Goal: Navigation & Orientation: Find specific page/section

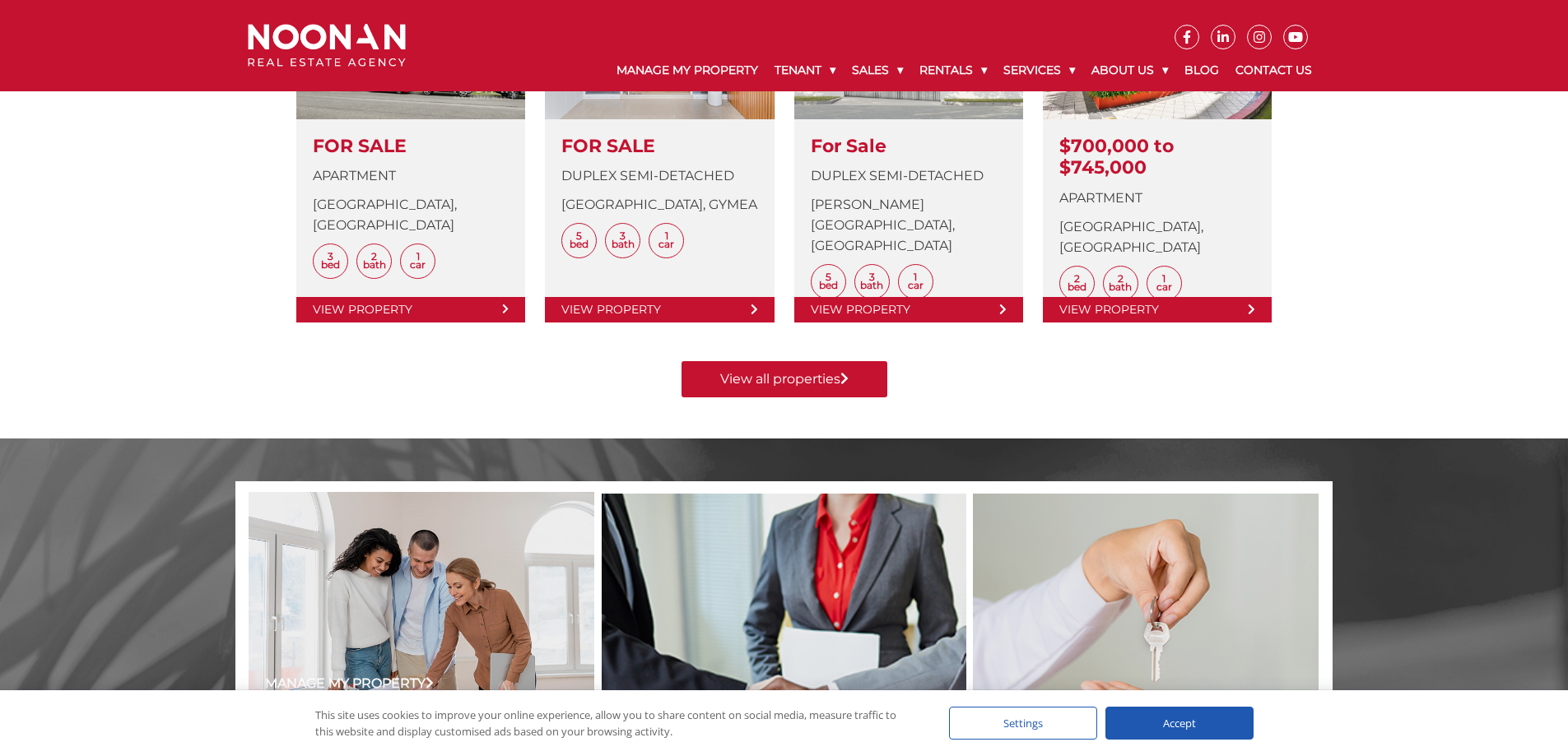
scroll to position [988, 0]
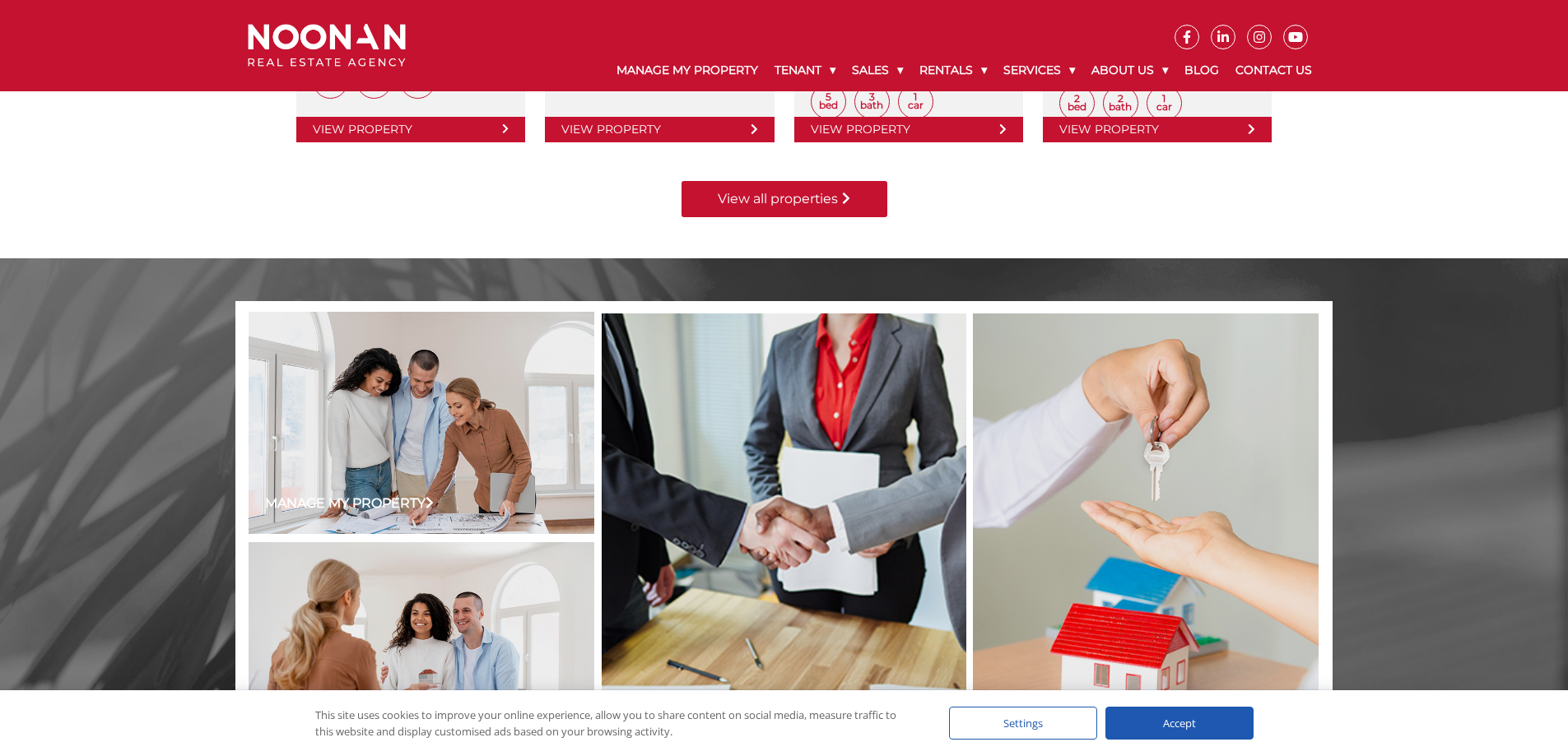
click at [777, 193] on link "View all properties" at bounding box center [784, 199] width 205 height 36
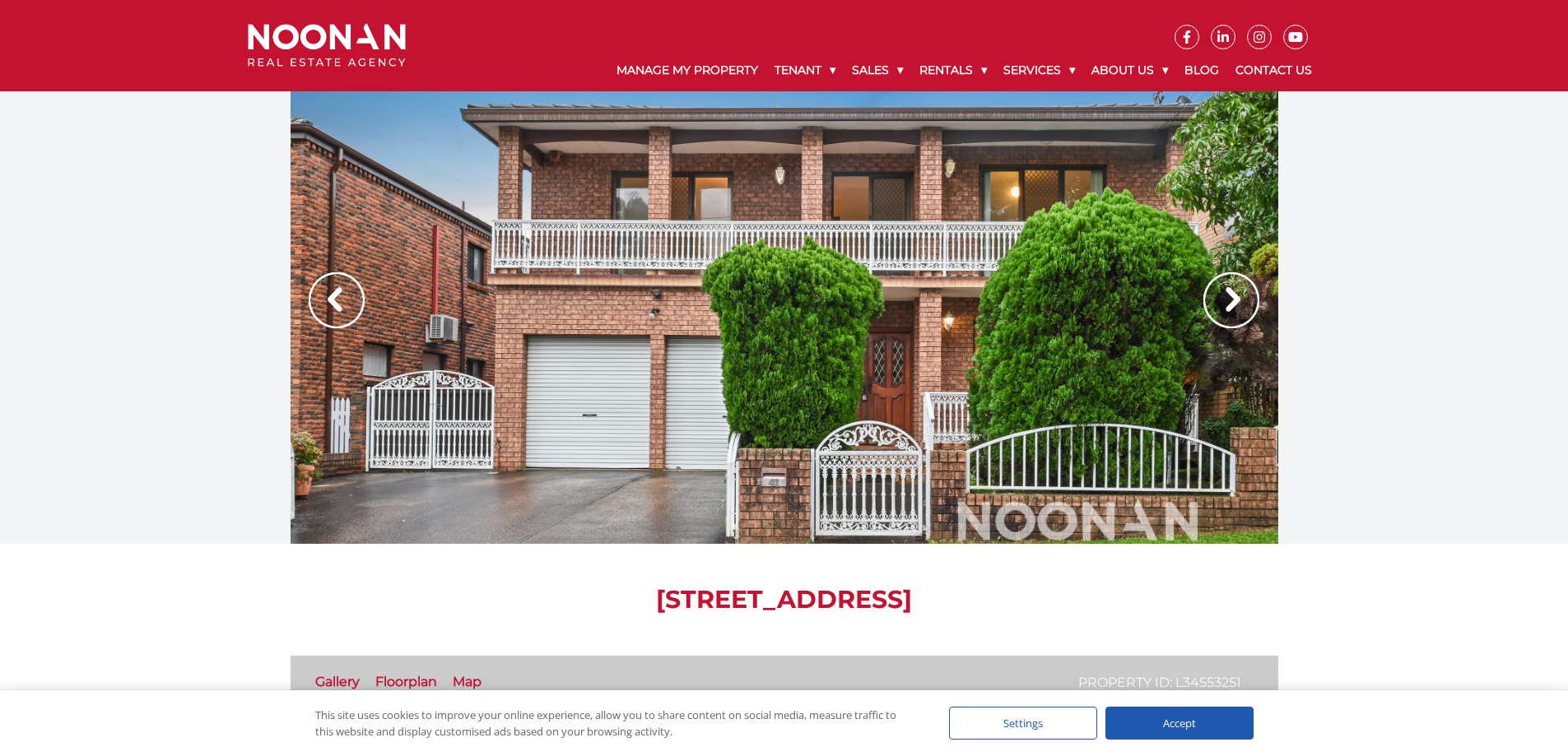
click at [1230, 288] on img at bounding box center [1231, 301] width 56 height 56
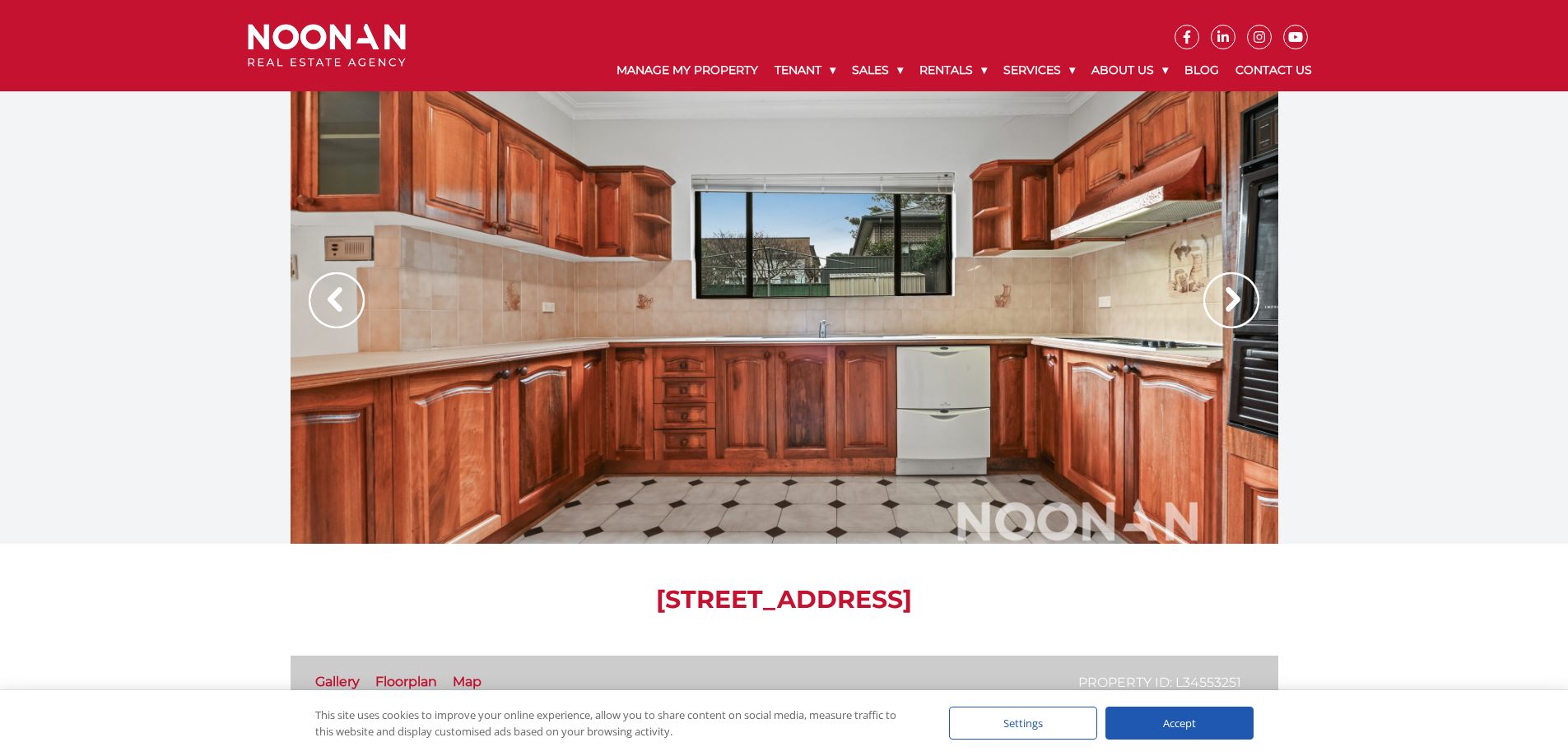
click at [1230, 288] on img at bounding box center [1231, 301] width 56 height 56
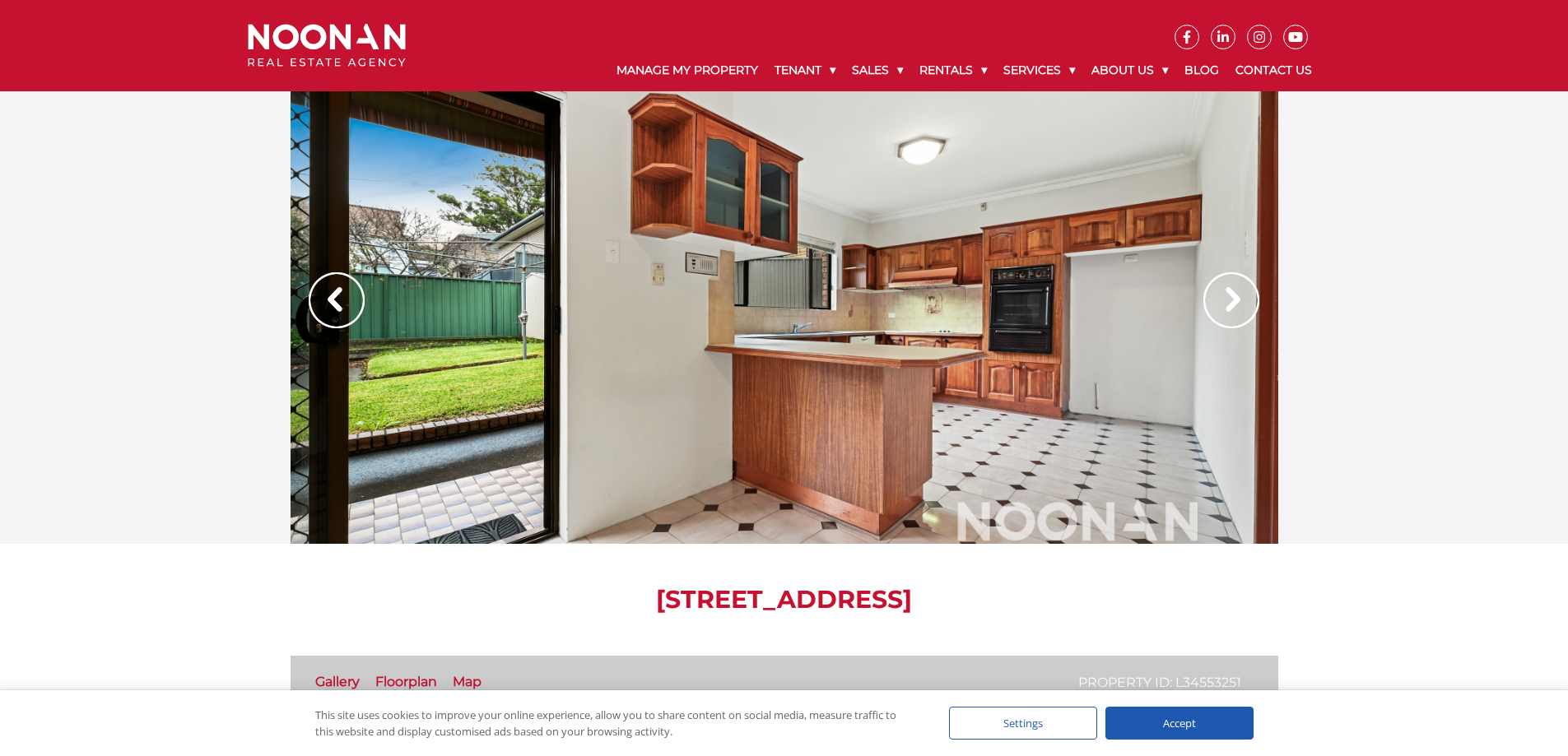
click at [1230, 288] on img at bounding box center [1231, 301] width 56 height 56
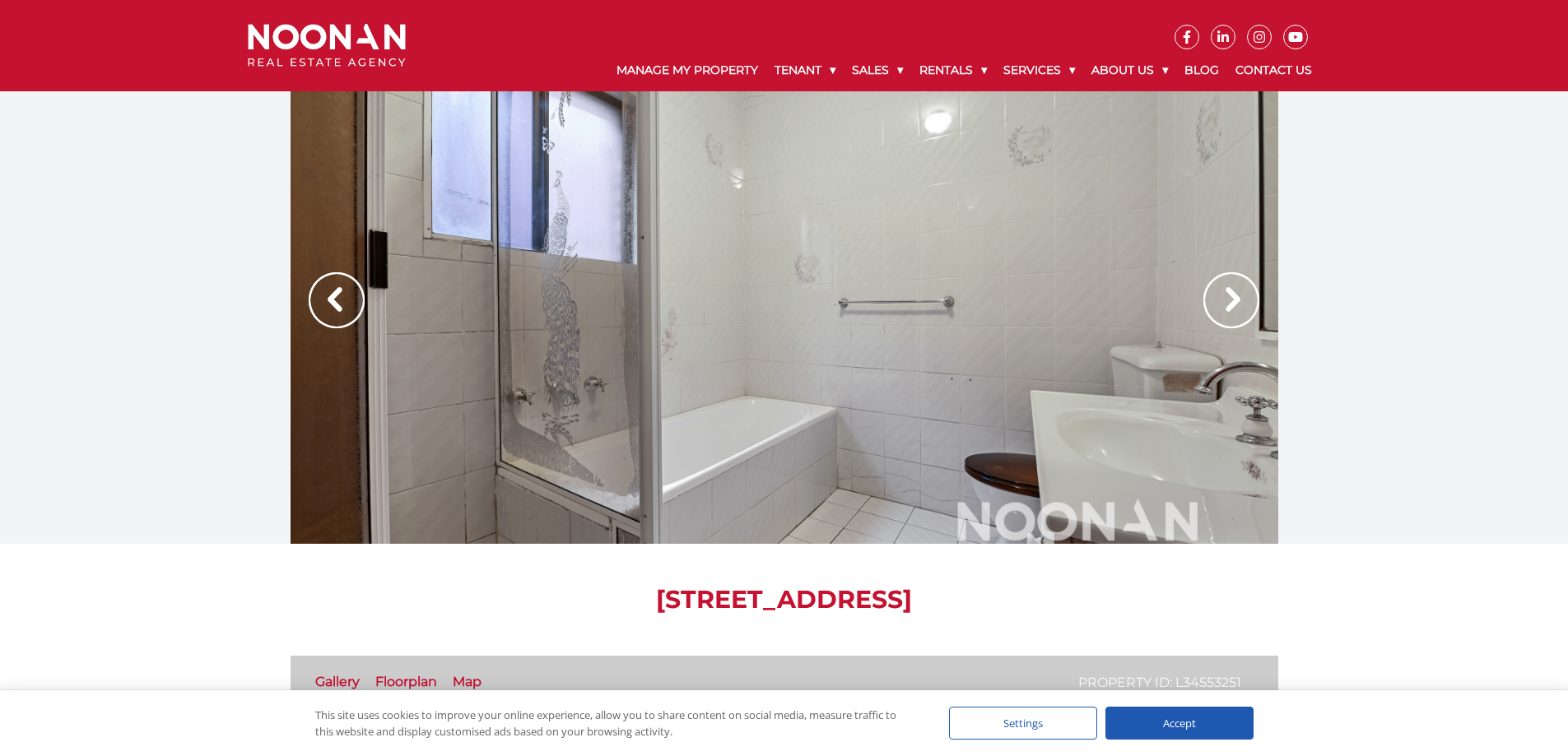
click at [1230, 288] on img at bounding box center [1231, 301] width 56 height 56
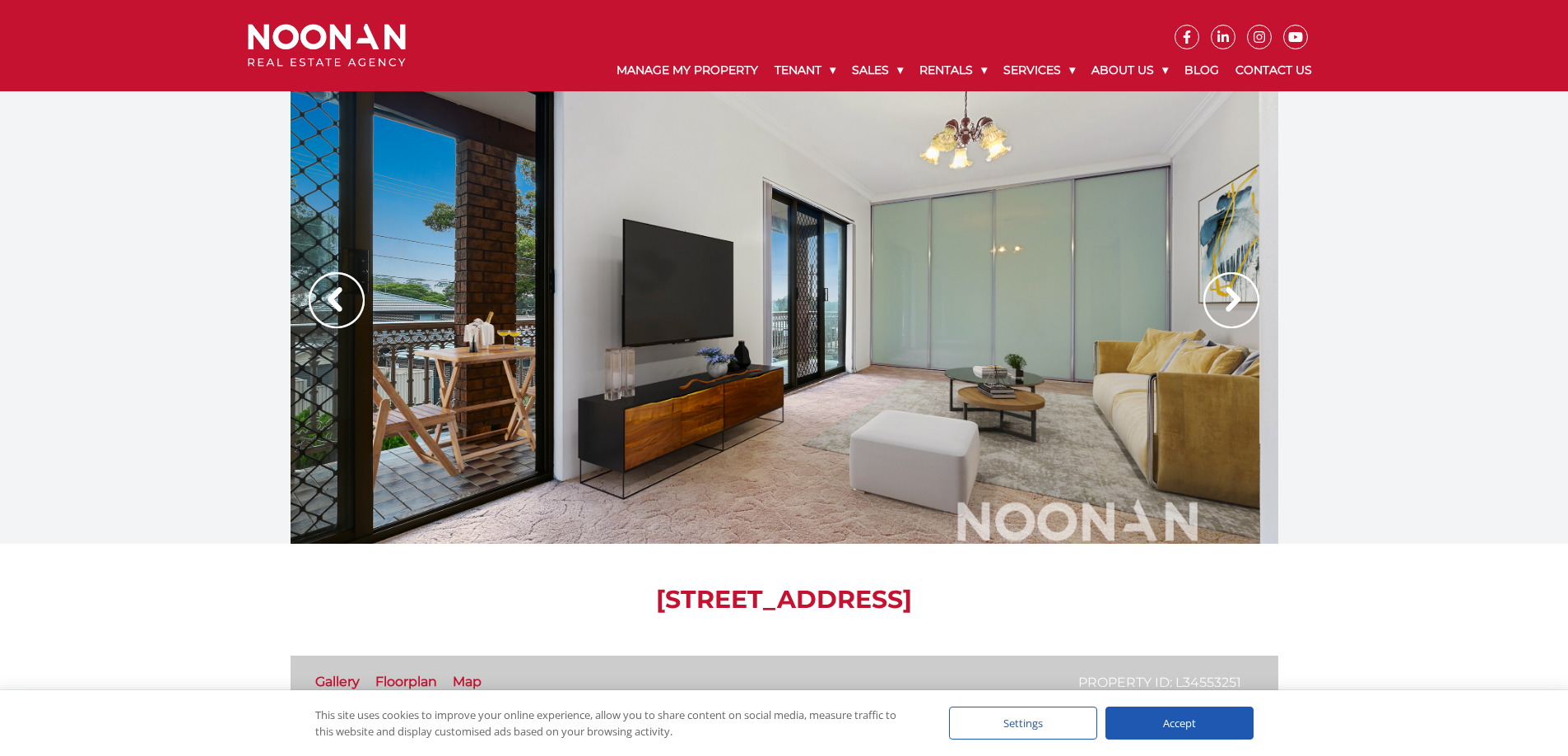
click at [1230, 288] on img at bounding box center [1231, 301] width 56 height 56
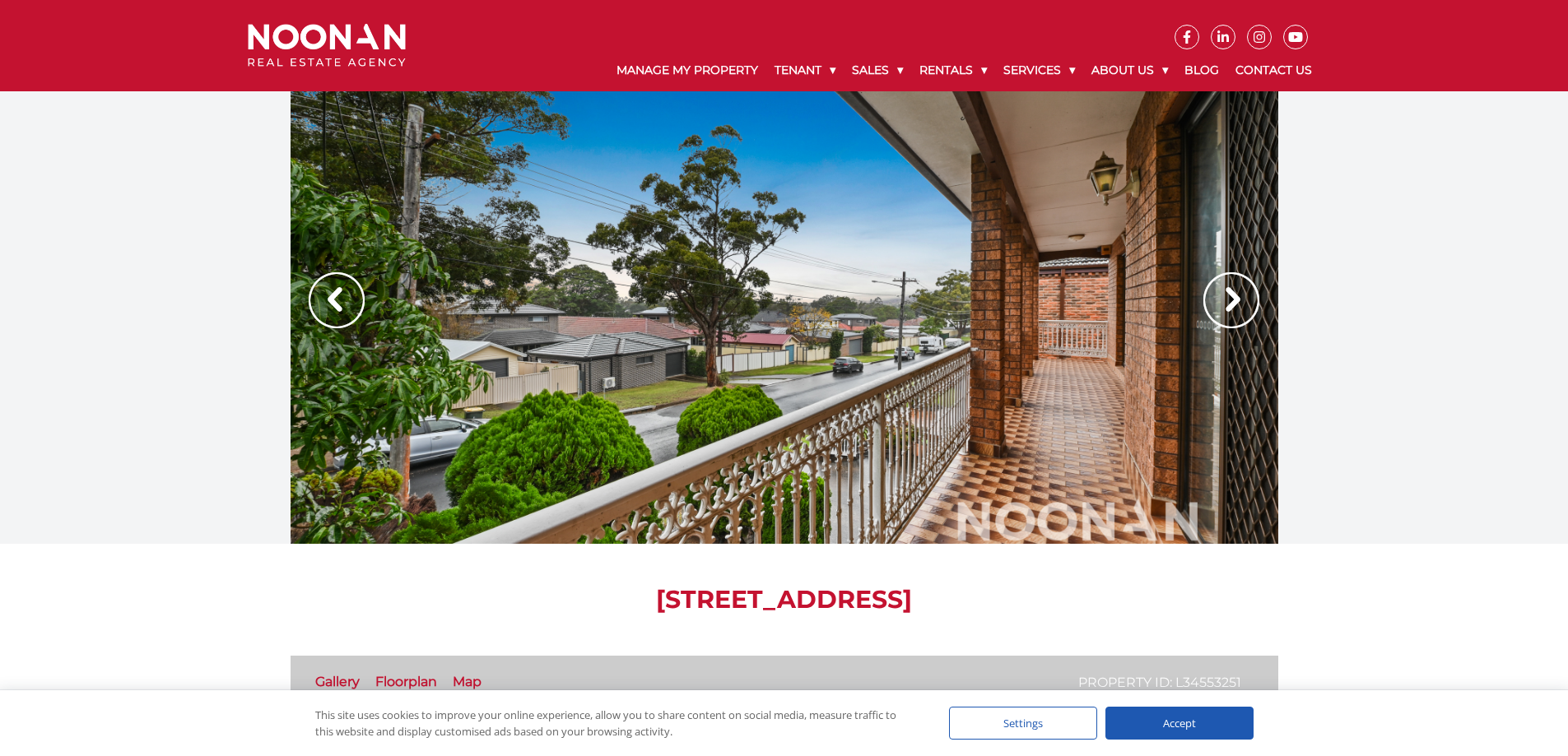
click at [1230, 288] on img at bounding box center [1231, 301] width 56 height 56
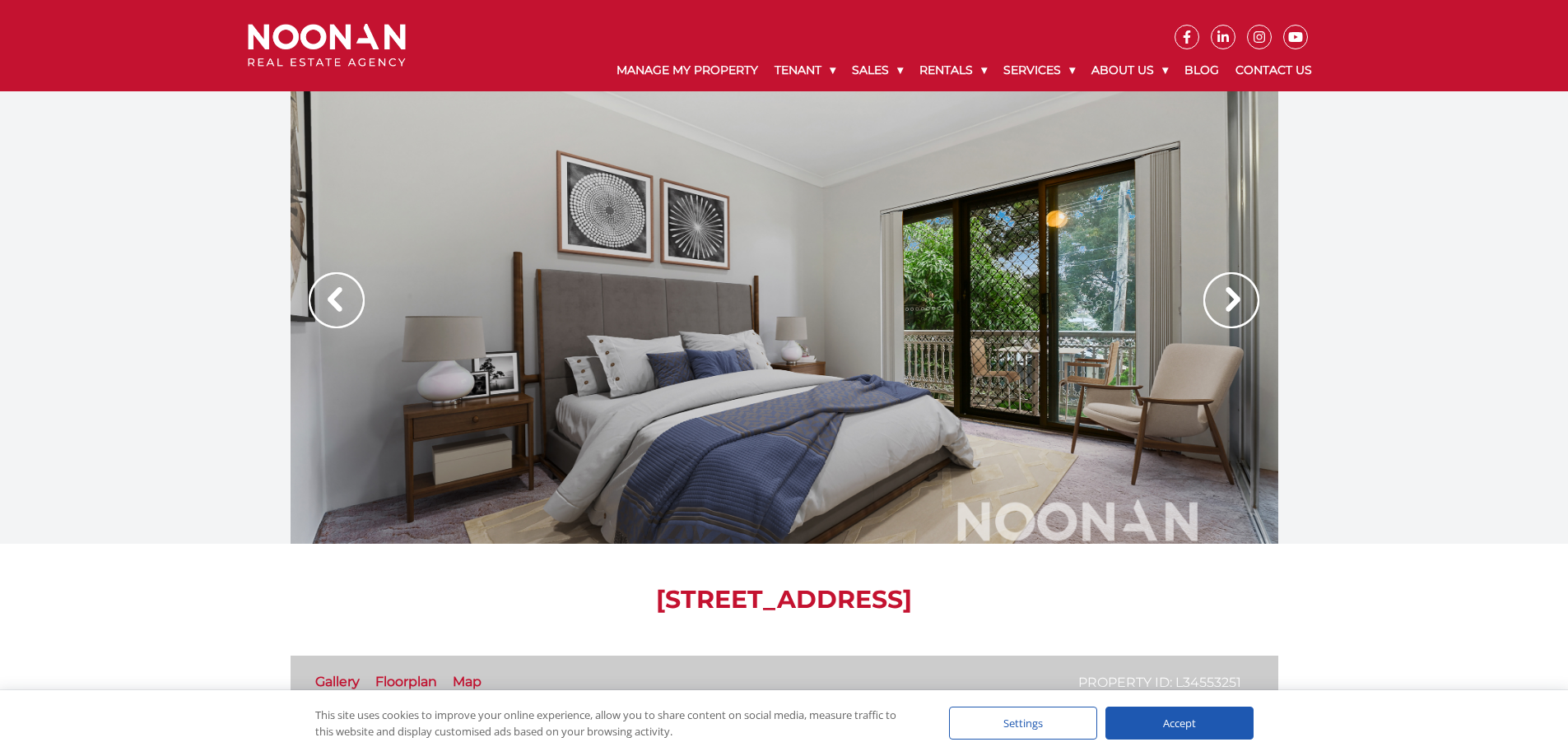
click at [1230, 288] on img at bounding box center [1231, 301] width 56 height 56
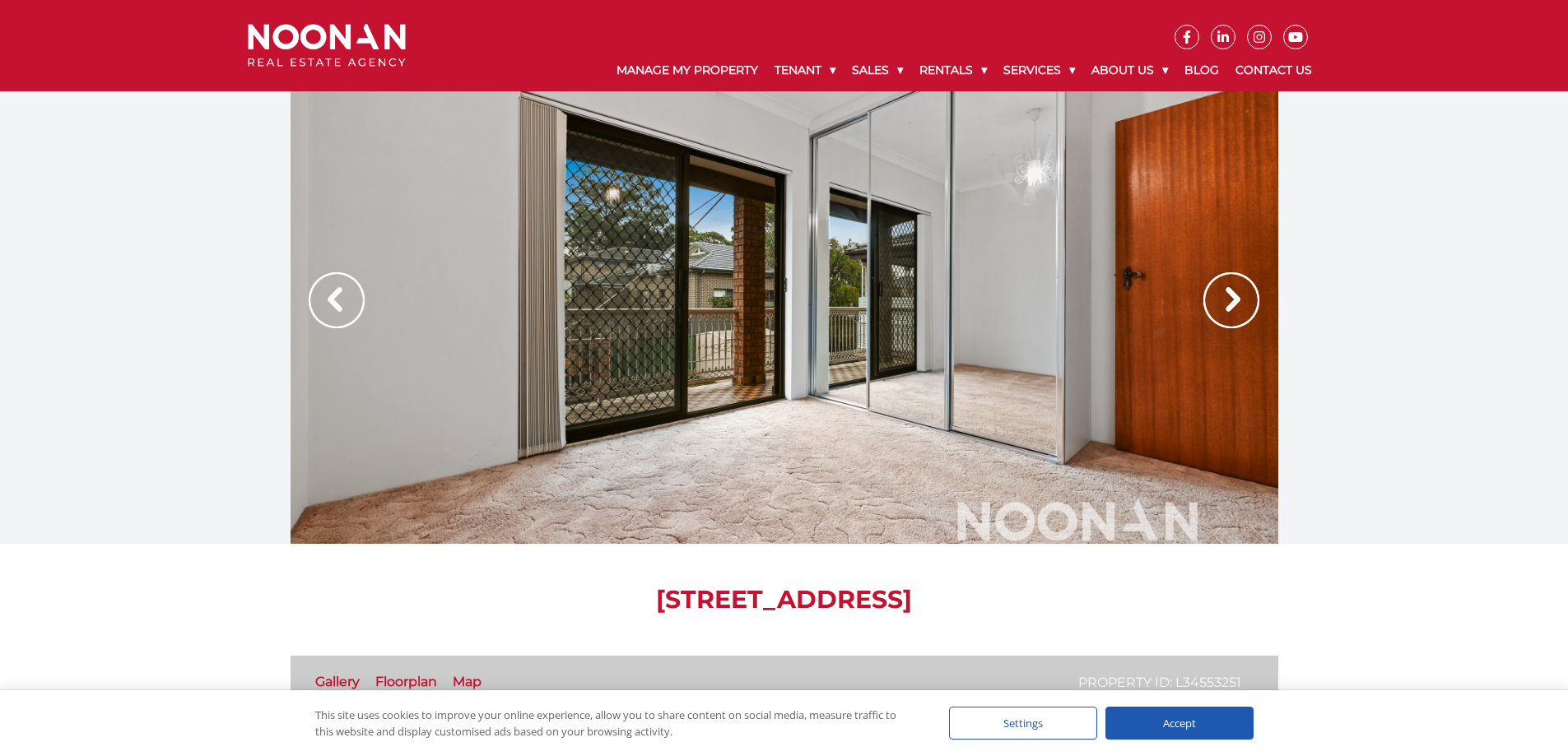
click at [1230, 288] on img at bounding box center [1231, 301] width 56 height 56
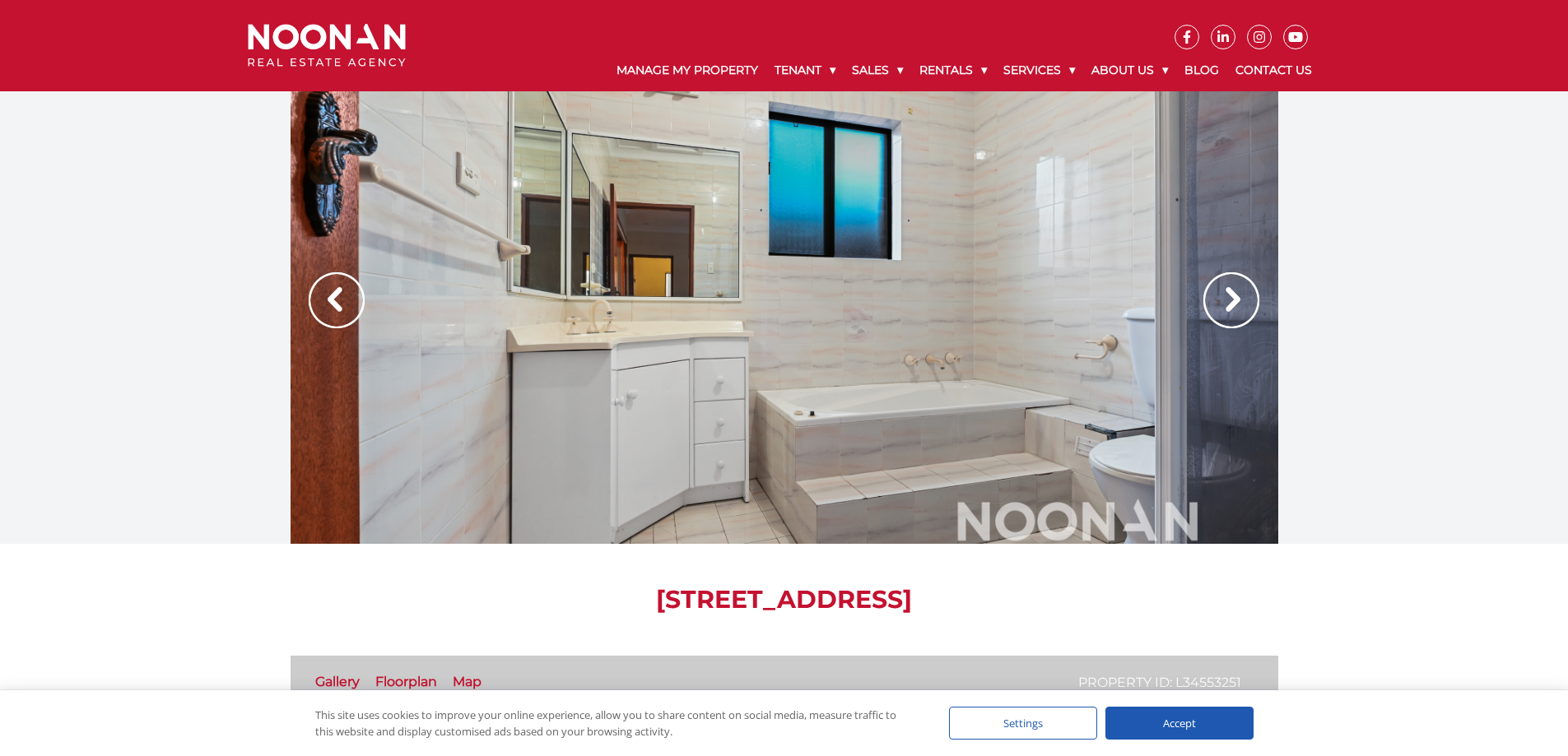
click at [1230, 288] on img at bounding box center [1231, 301] width 56 height 56
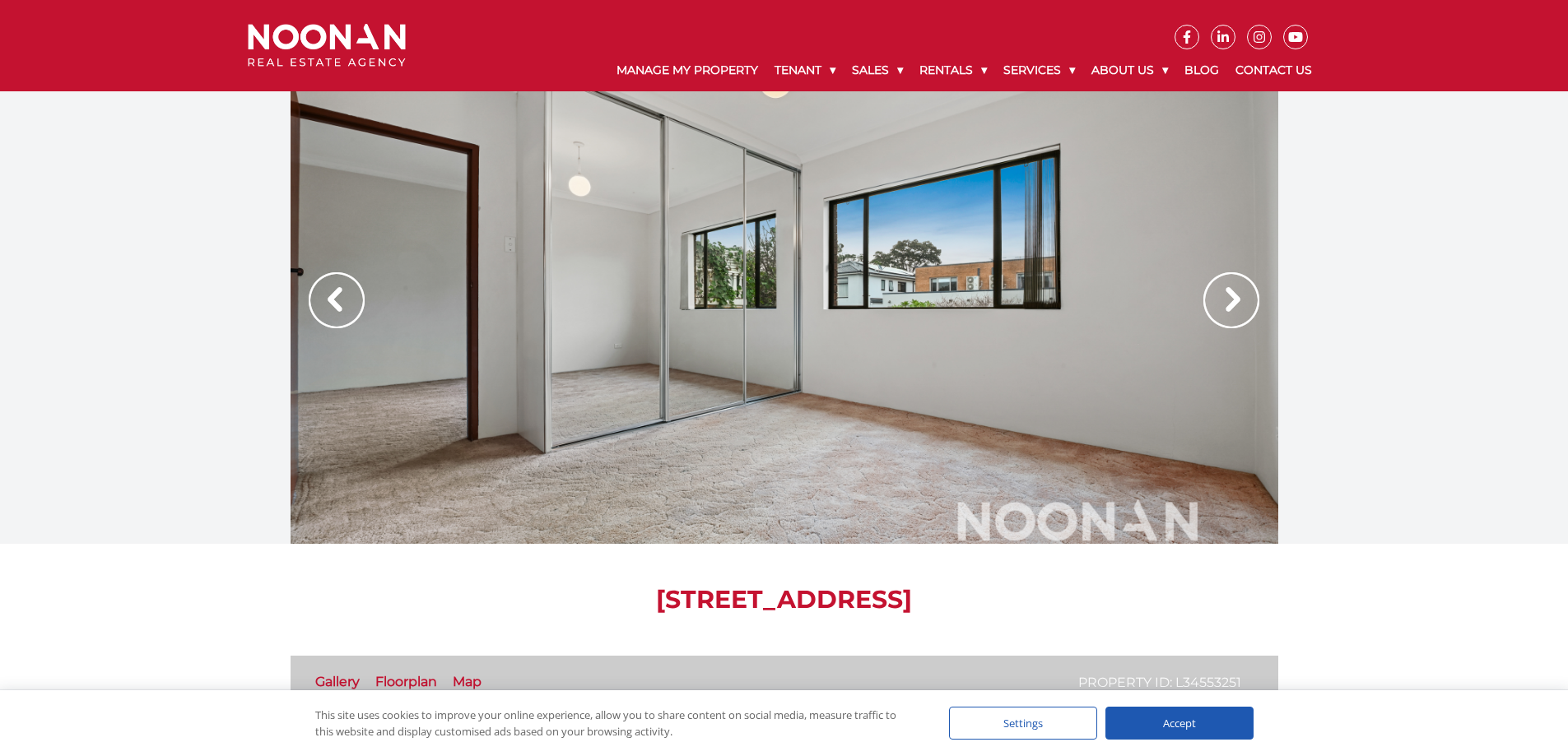
click at [1230, 288] on img at bounding box center [1231, 301] width 56 height 56
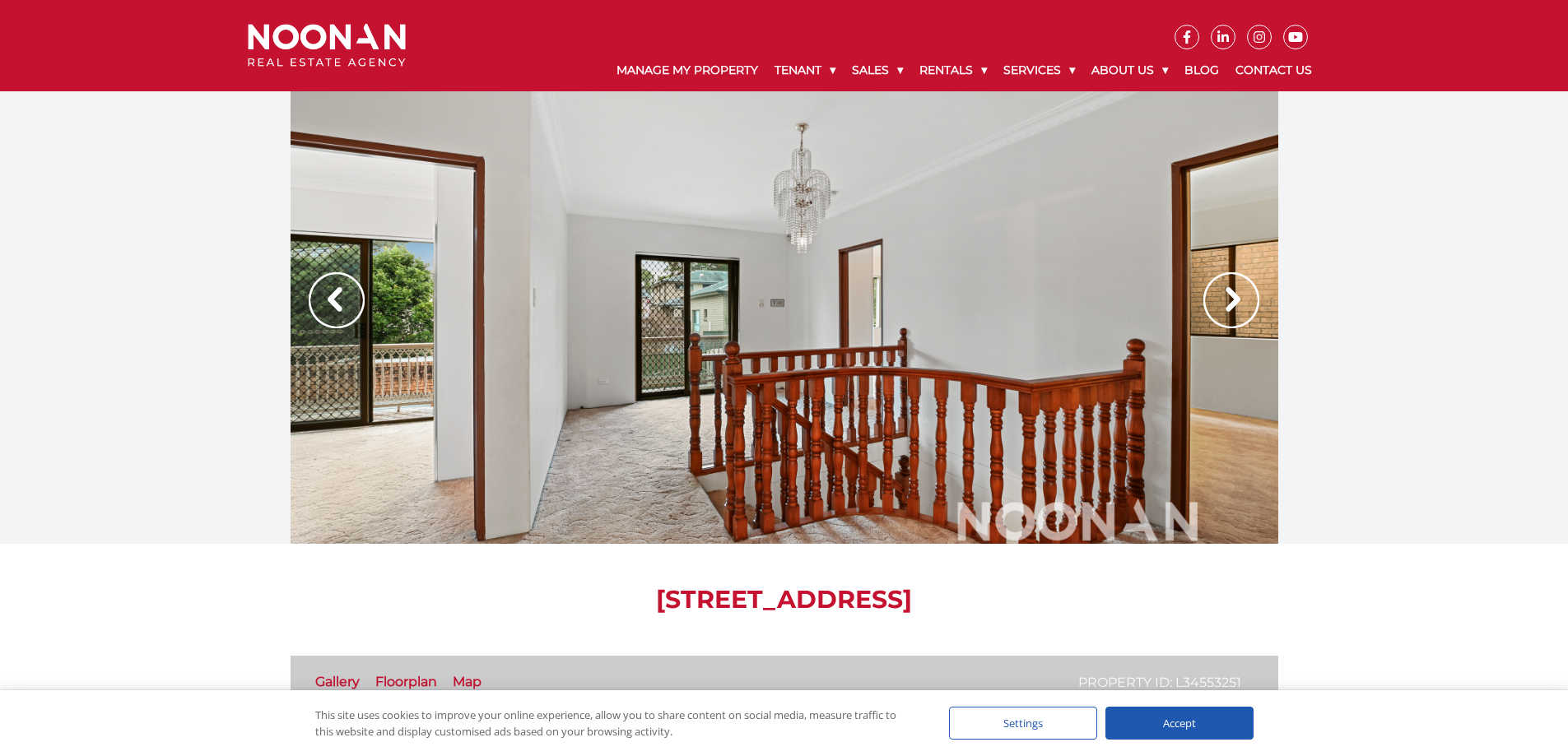
click at [1230, 288] on img at bounding box center [1231, 301] width 56 height 56
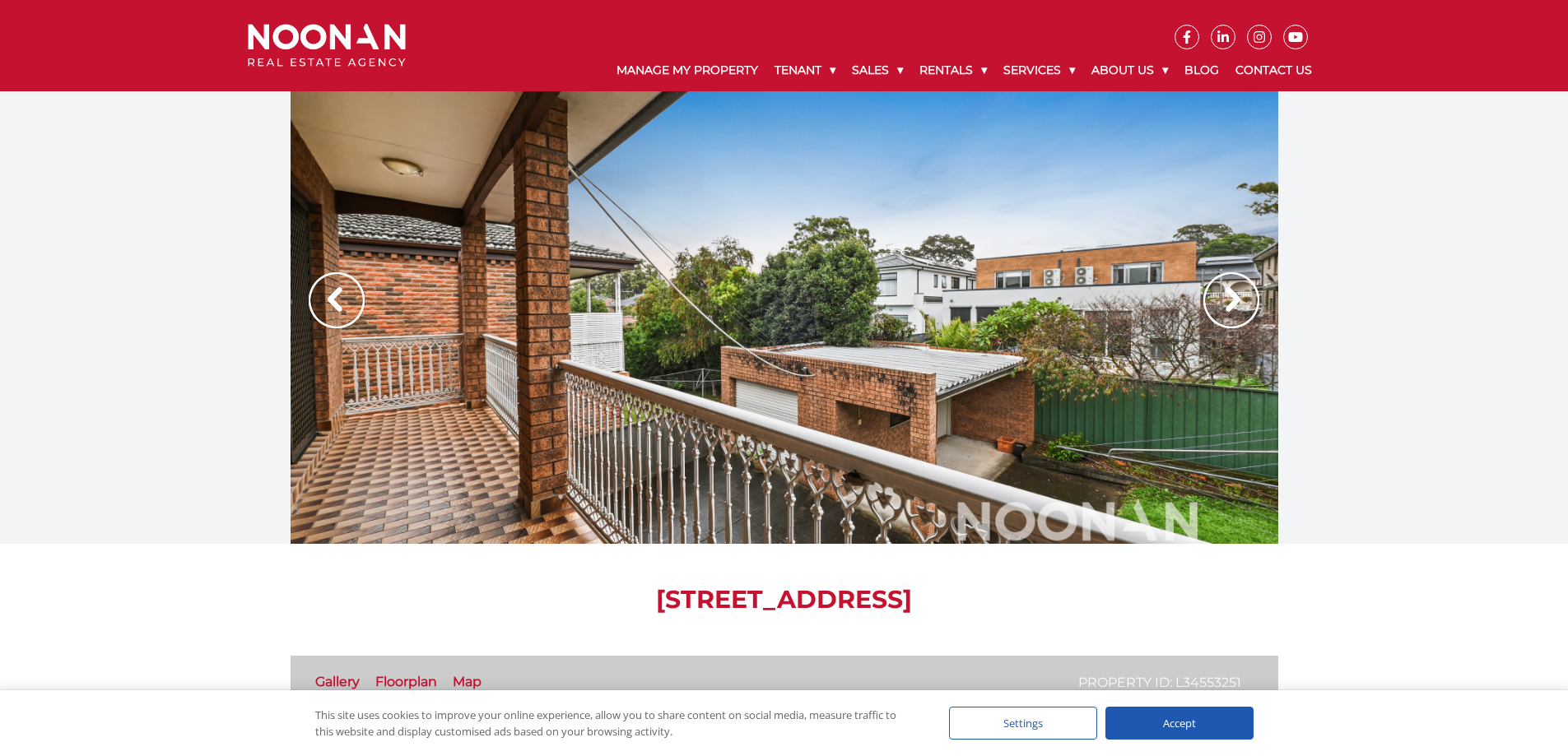
click at [1230, 288] on img at bounding box center [1231, 301] width 56 height 56
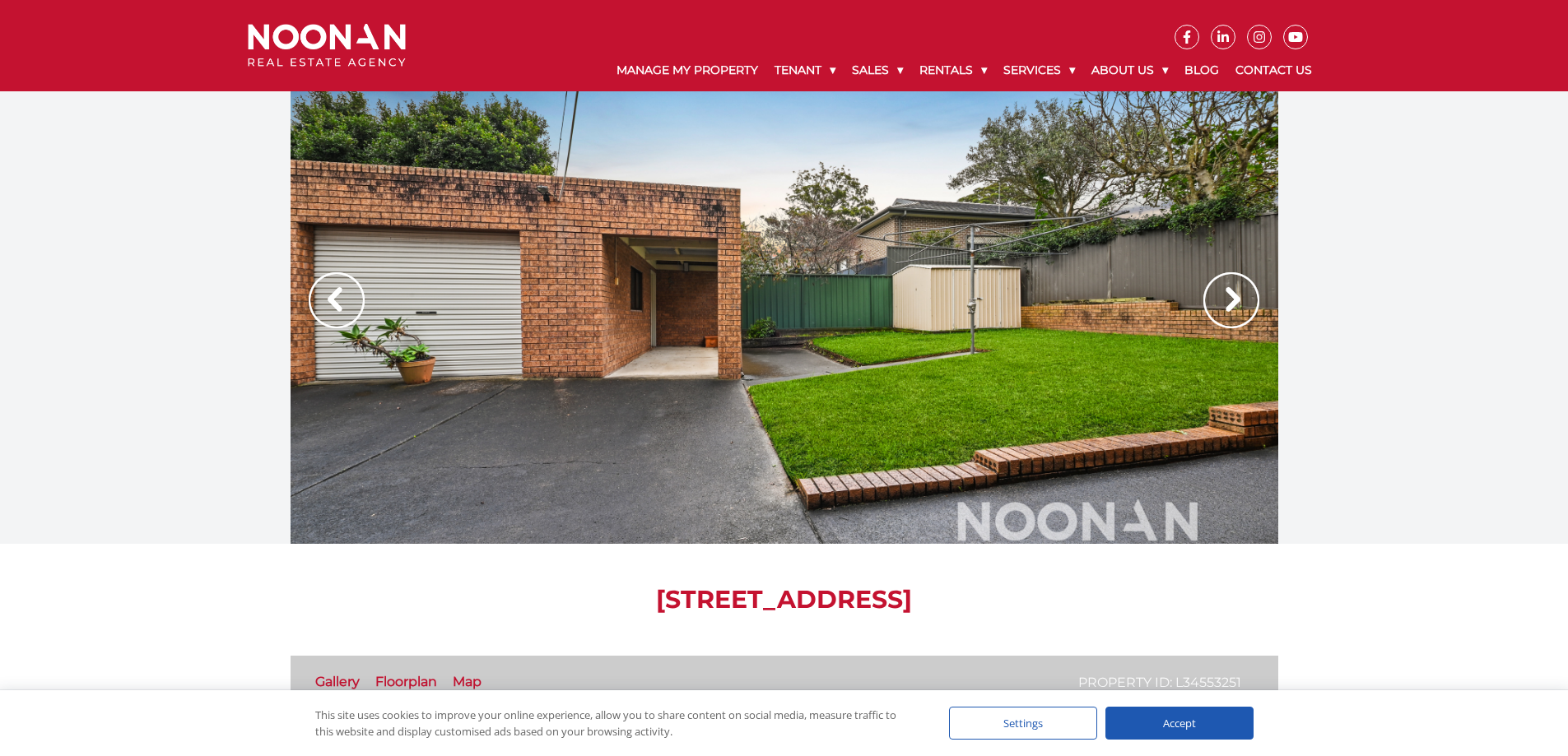
click at [1230, 288] on img at bounding box center [1231, 301] width 56 height 56
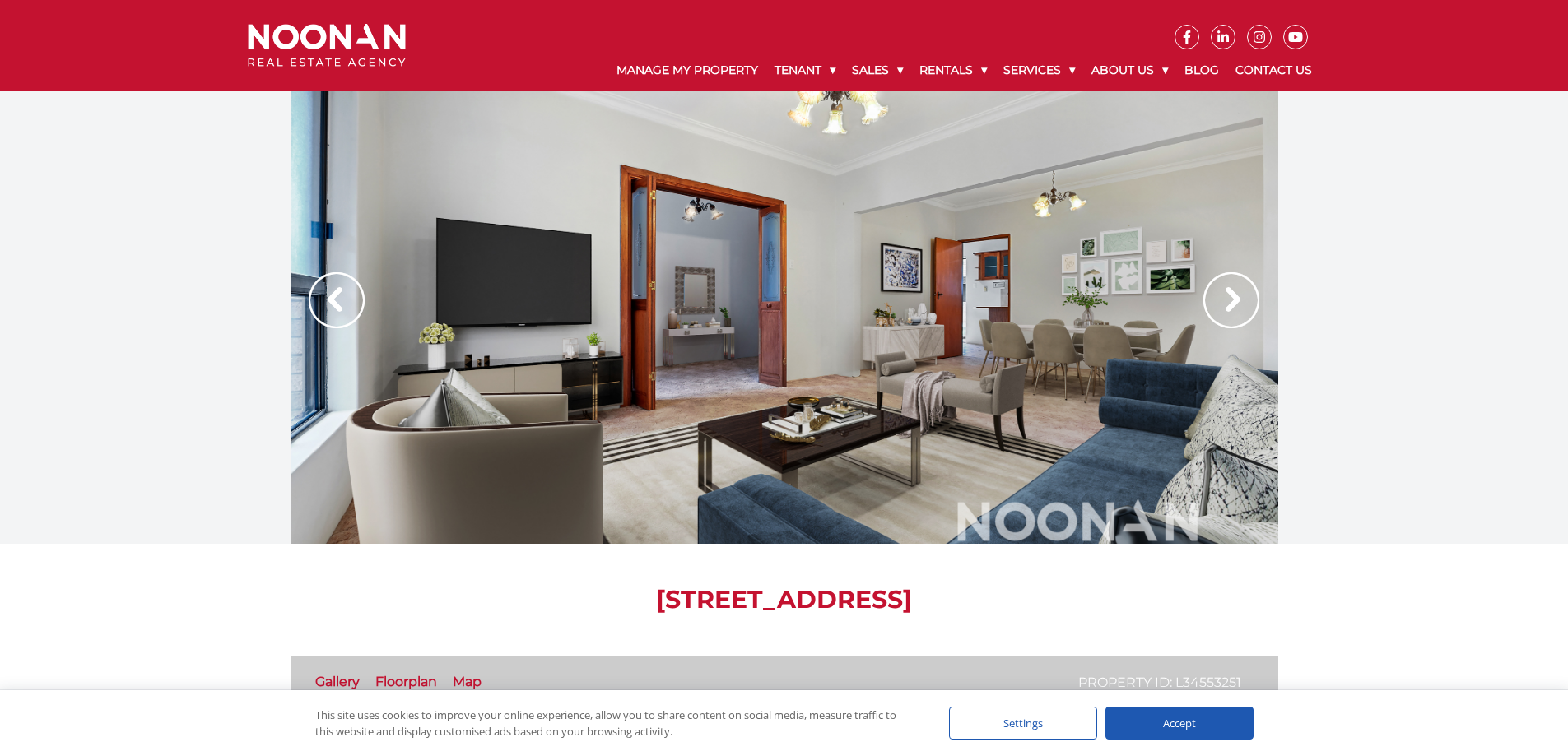
click at [1230, 288] on img at bounding box center [1231, 301] width 56 height 56
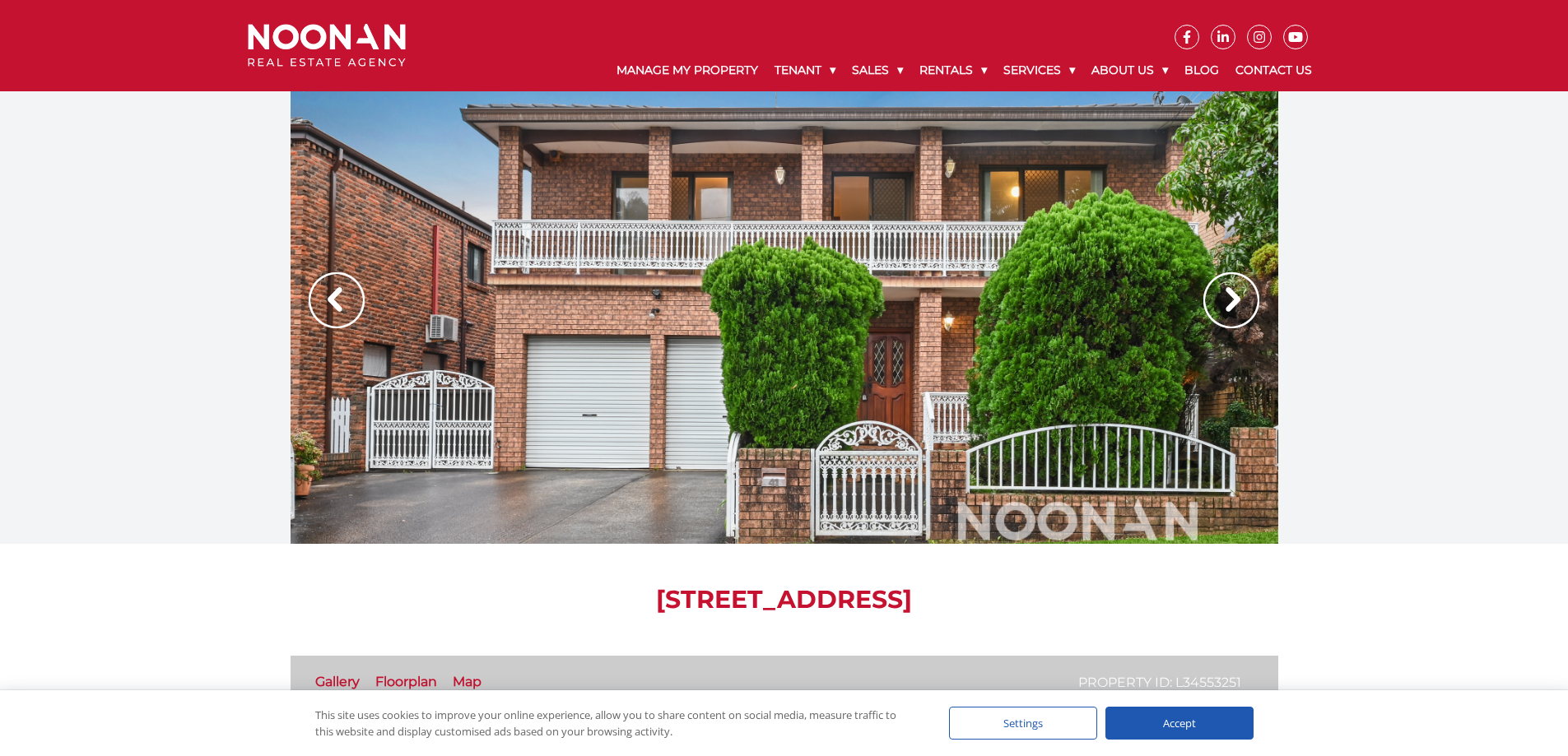
click at [1230, 288] on img at bounding box center [1231, 301] width 56 height 56
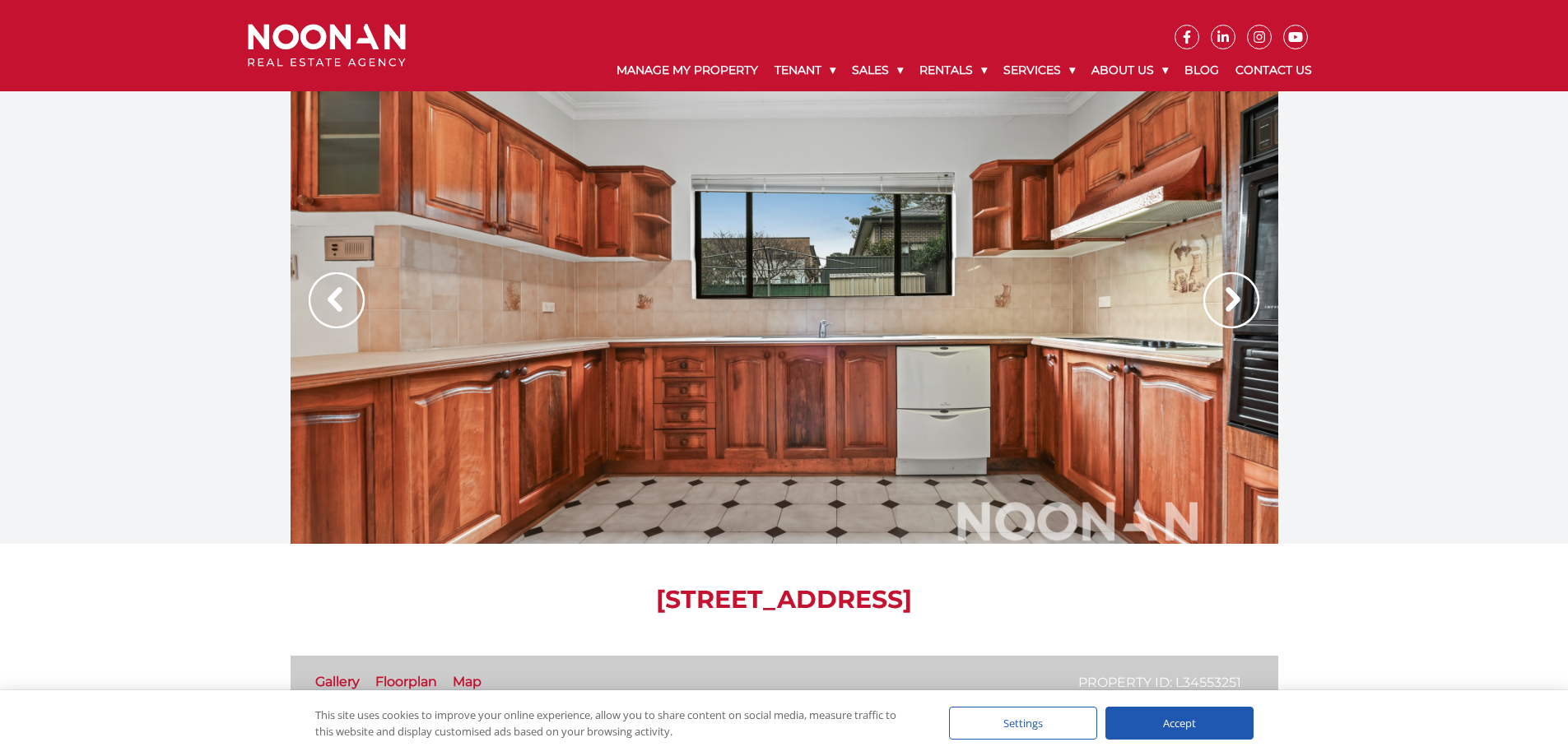
click at [1230, 288] on img at bounding box center [1231, 301] width 56 height 56
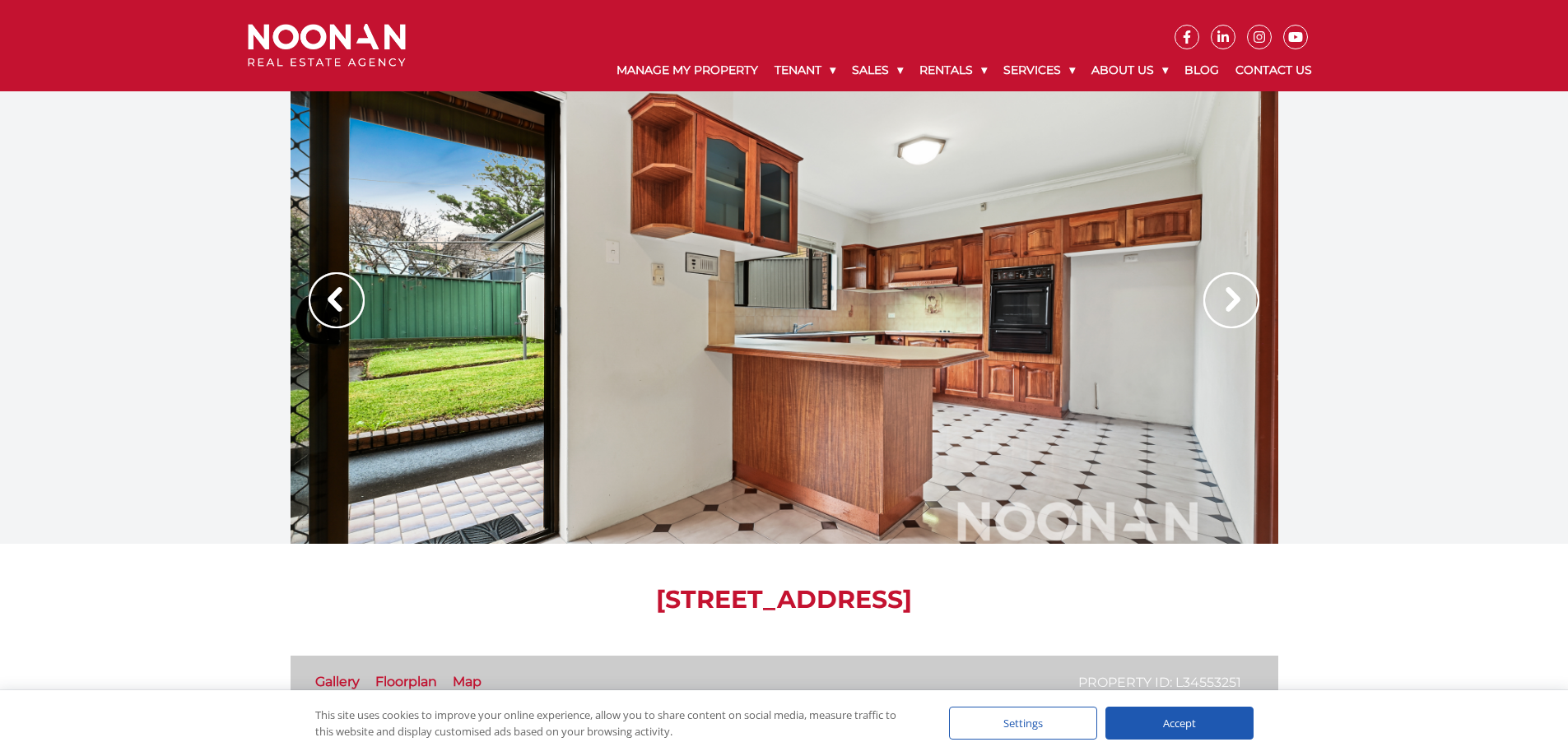
click at [1230, 288] on img at bounding box center [1231, 301] width 56 height 56
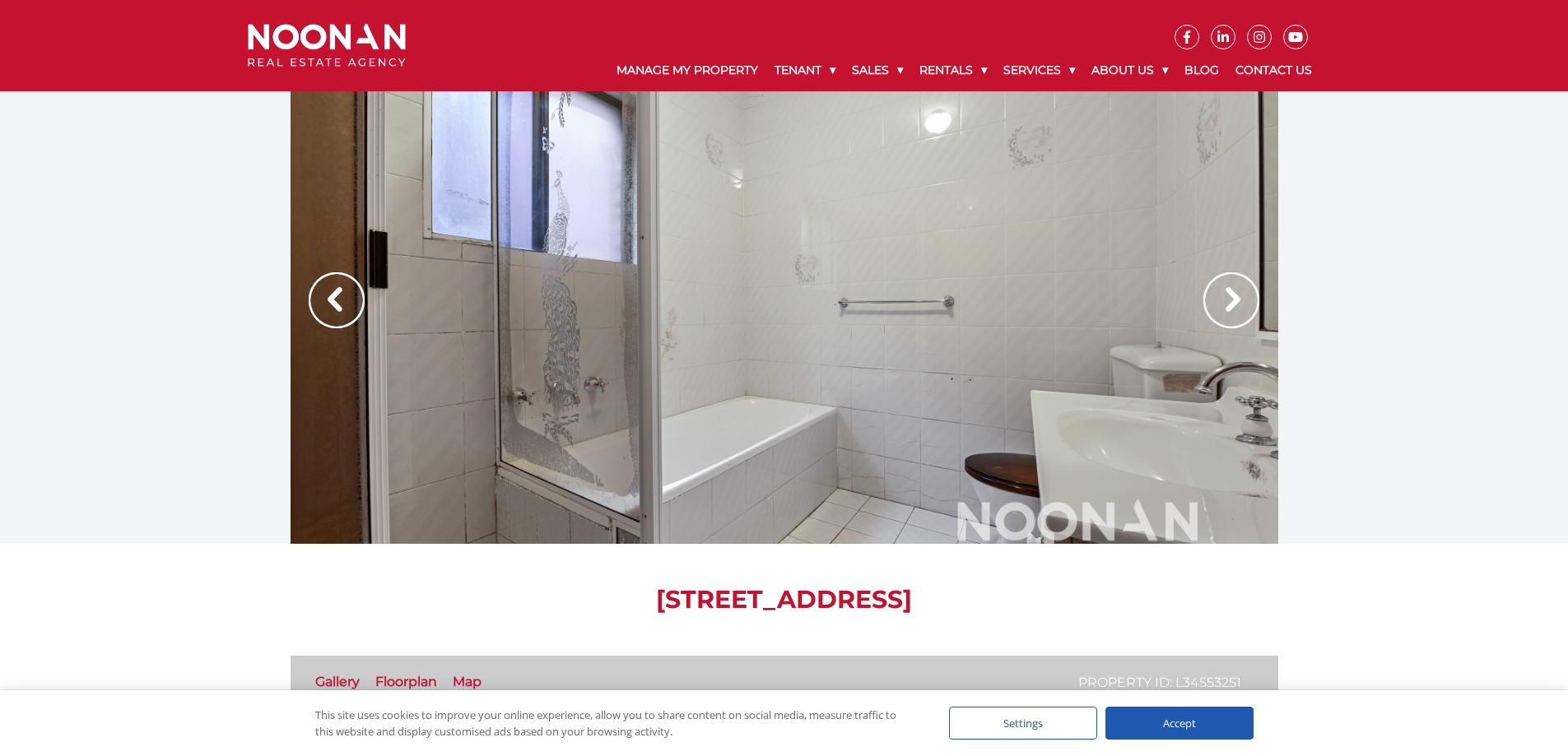
click at [1230, 288] on img at bounding box center [1231, 301] width 56 height 56
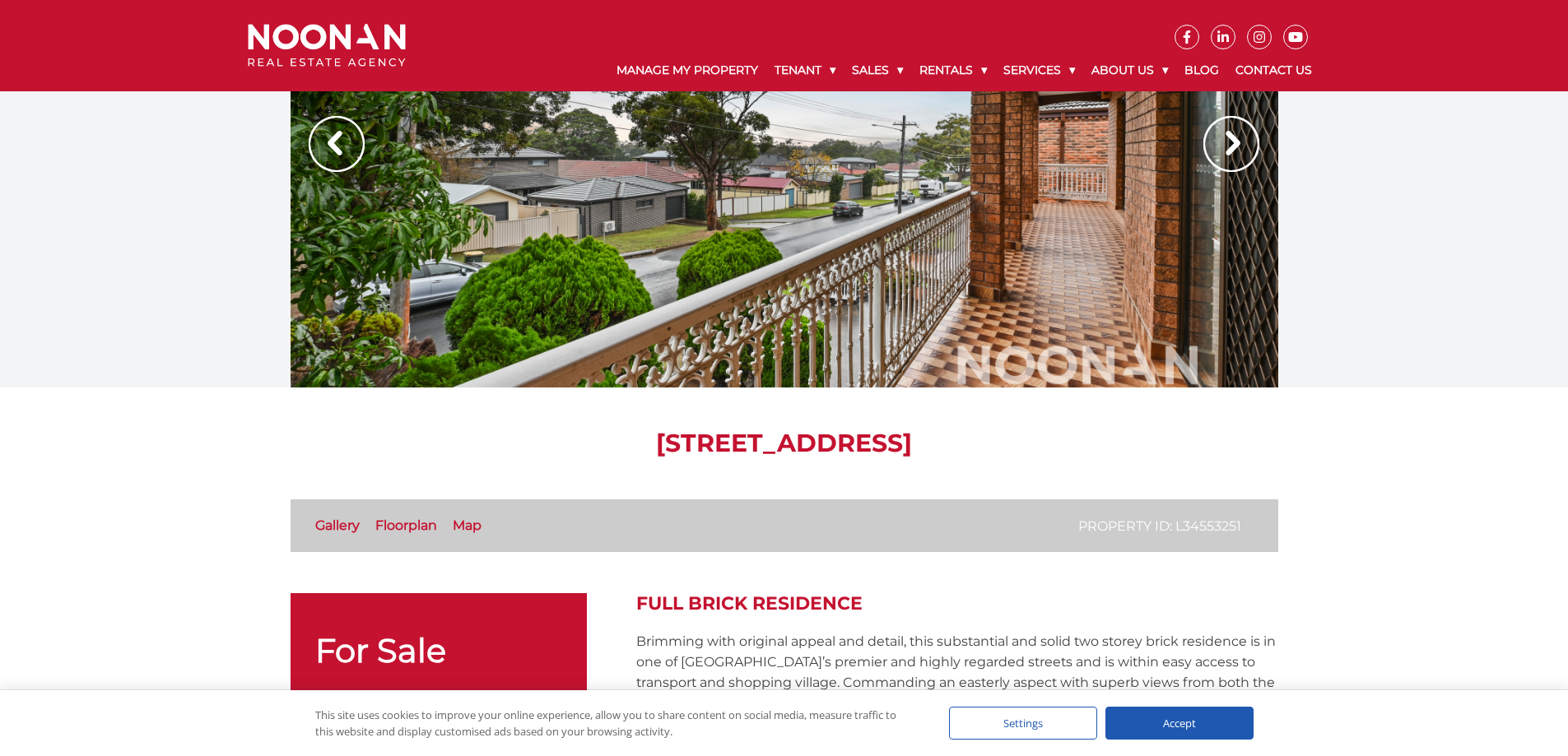
scroll to position [164, 0]
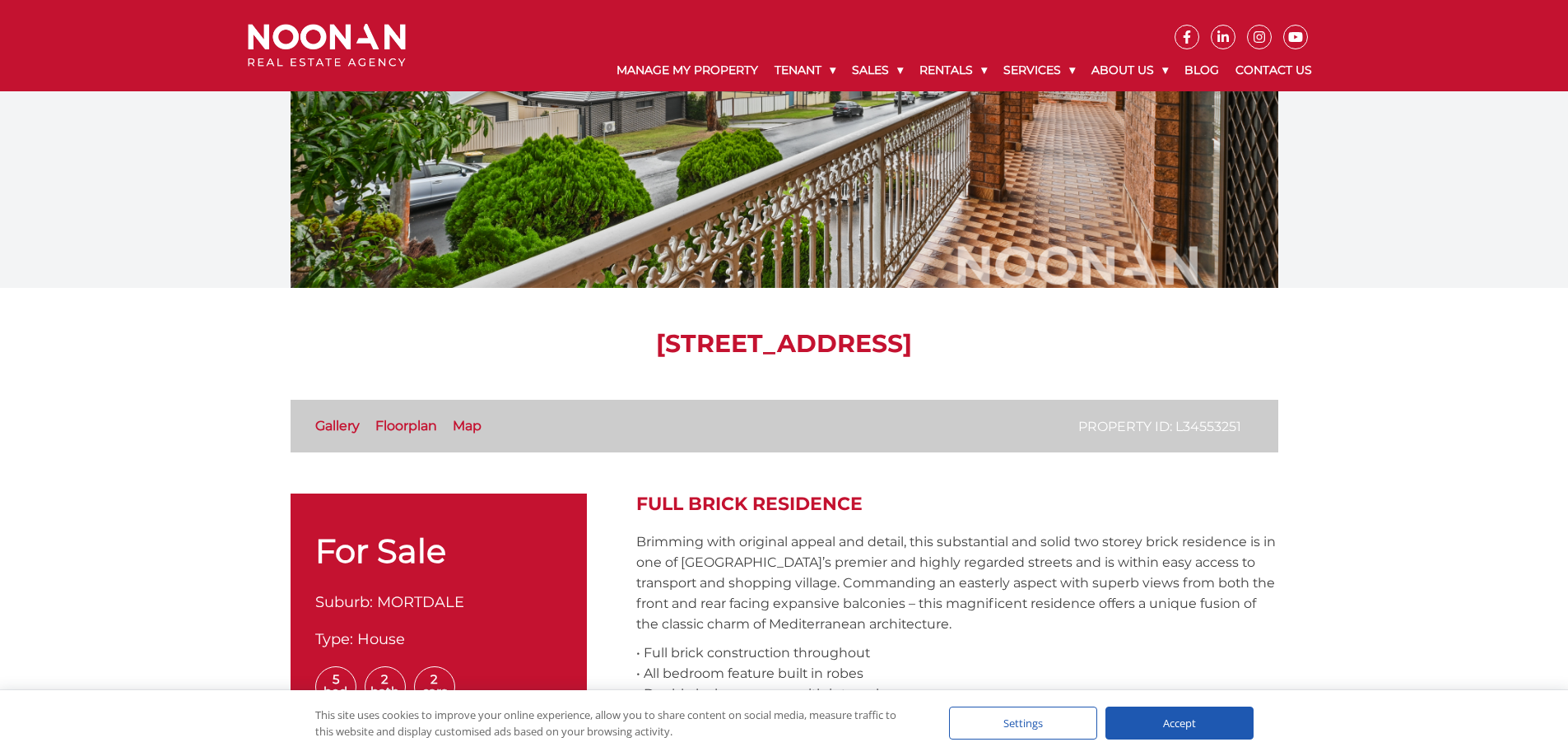
click at [398, 427] on link "Floorplan" at bounding box center [406, 426] width 61 height 16
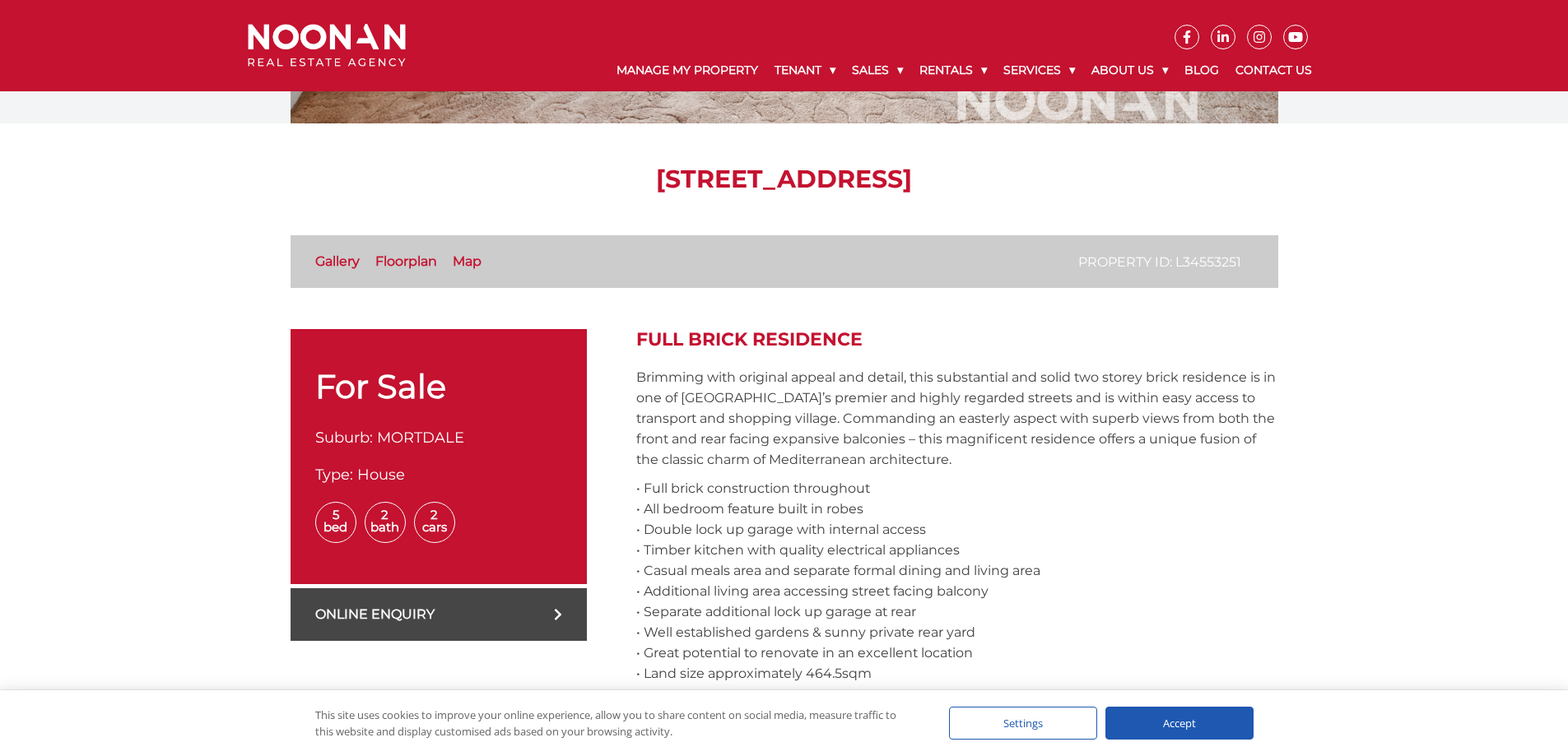
scroll to position [0, 0]
